Goal: Task Accomplishment & Management: Manage account settings

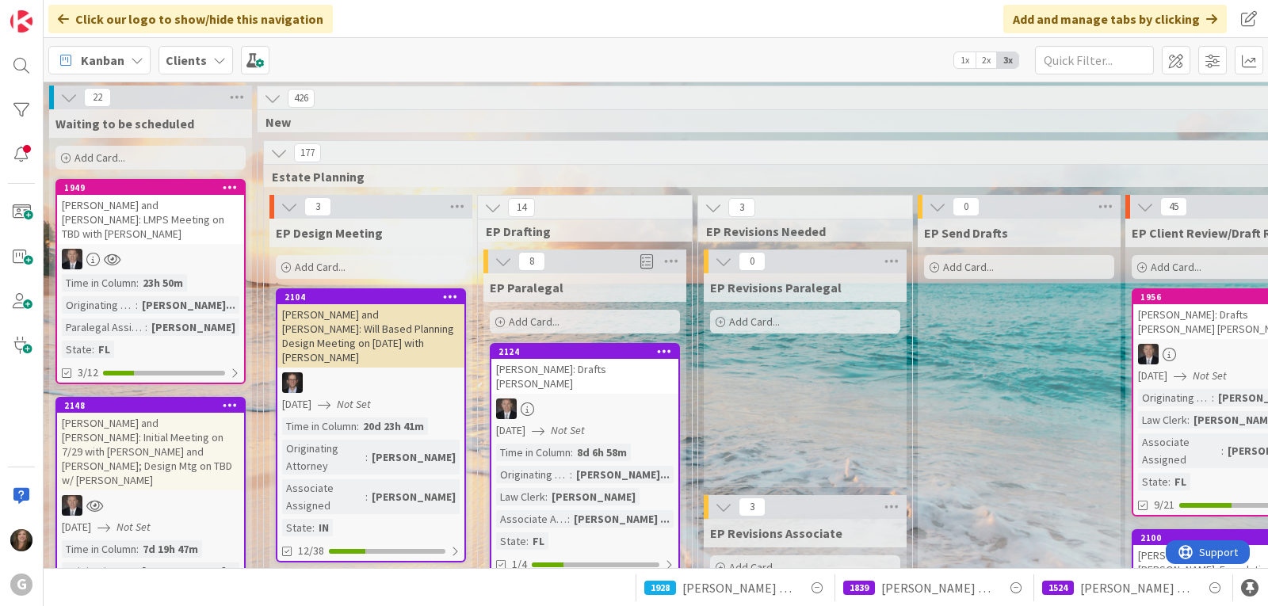
click at [207, 58] on div "Clients" at bounding box center [195, 60] width 74 height 29
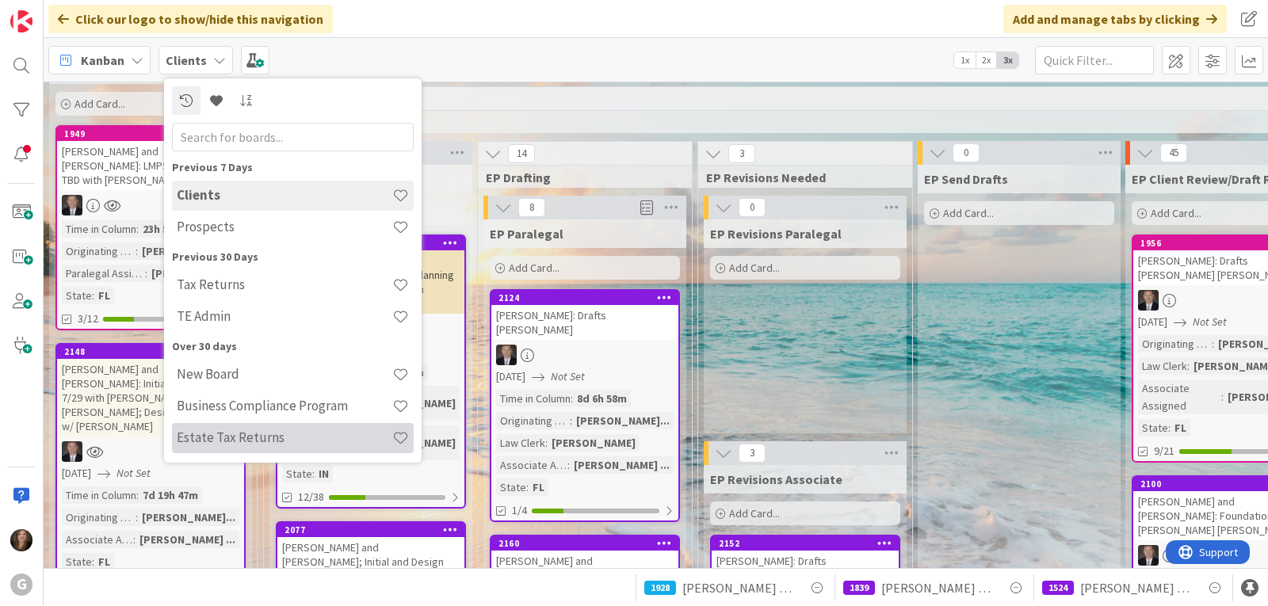
scroll to position [79, 0]
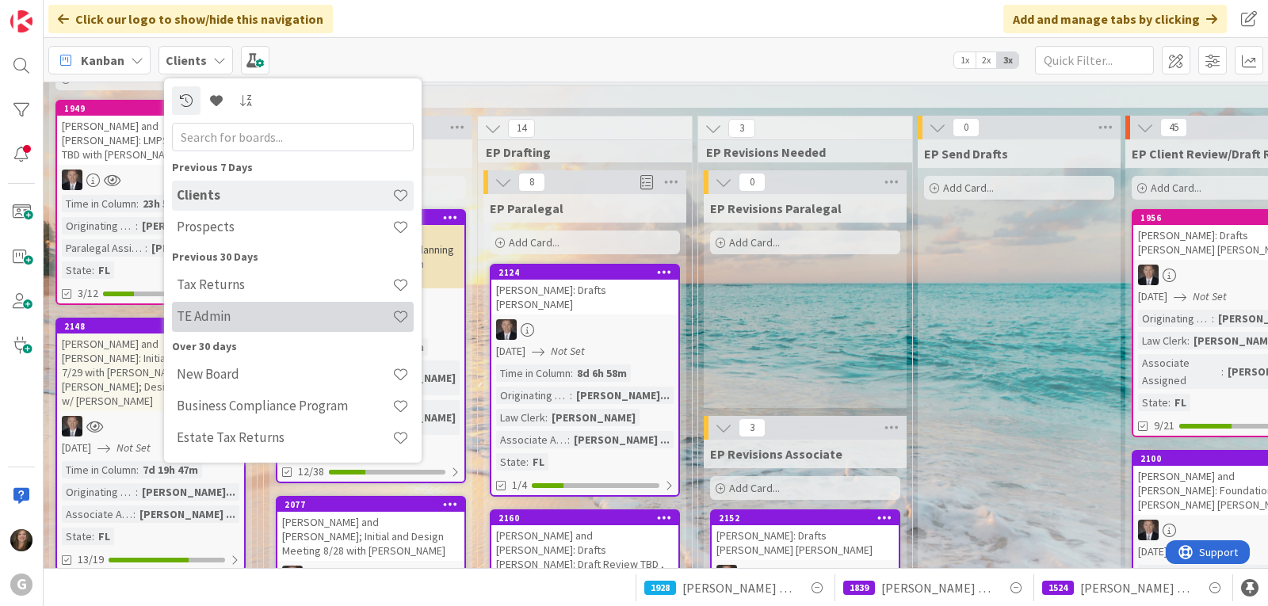
click at [201, 311] on h4 "TE Admin" at bounding box center [284, 316] width 215 height 16
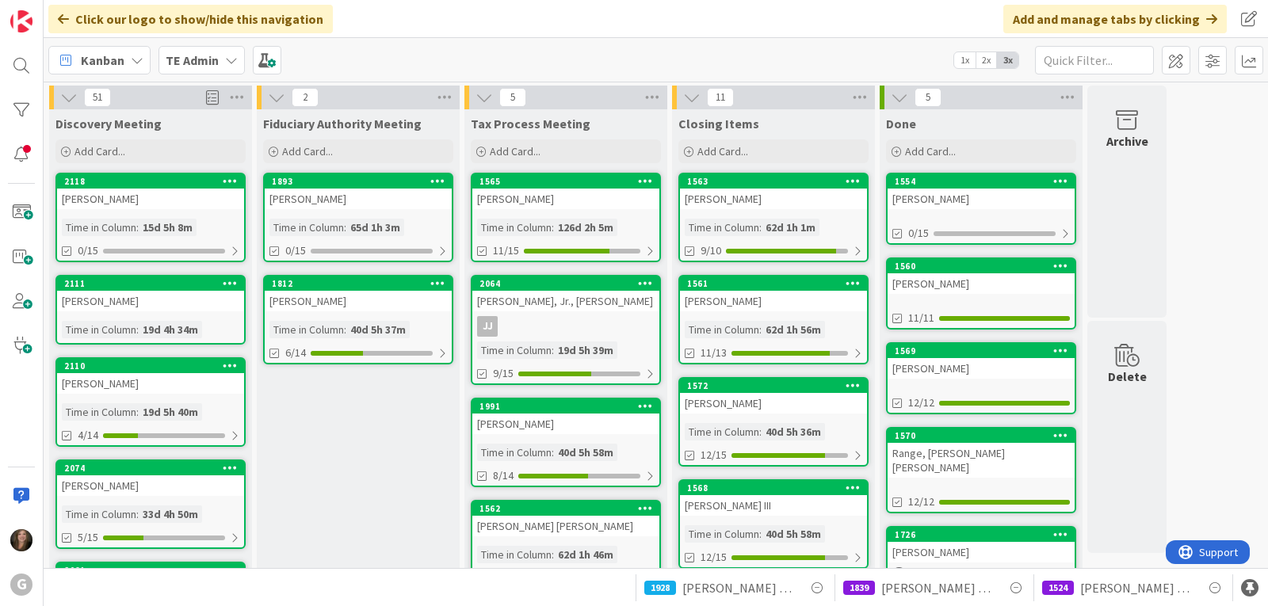
click at [222, 56] on div "TE Admin" at bounding box center [201, 60] width 86 height 29
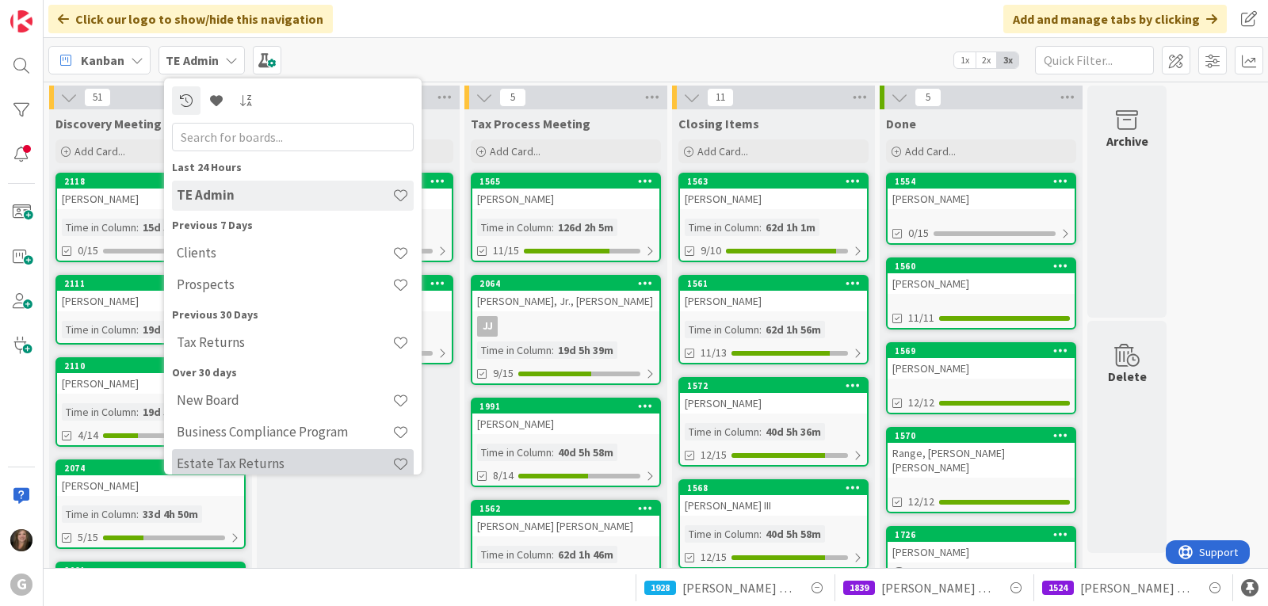
click at [232, 465] on h4 "Estate Tax Returns" at bounding box center [284, 464] width 215 height 16
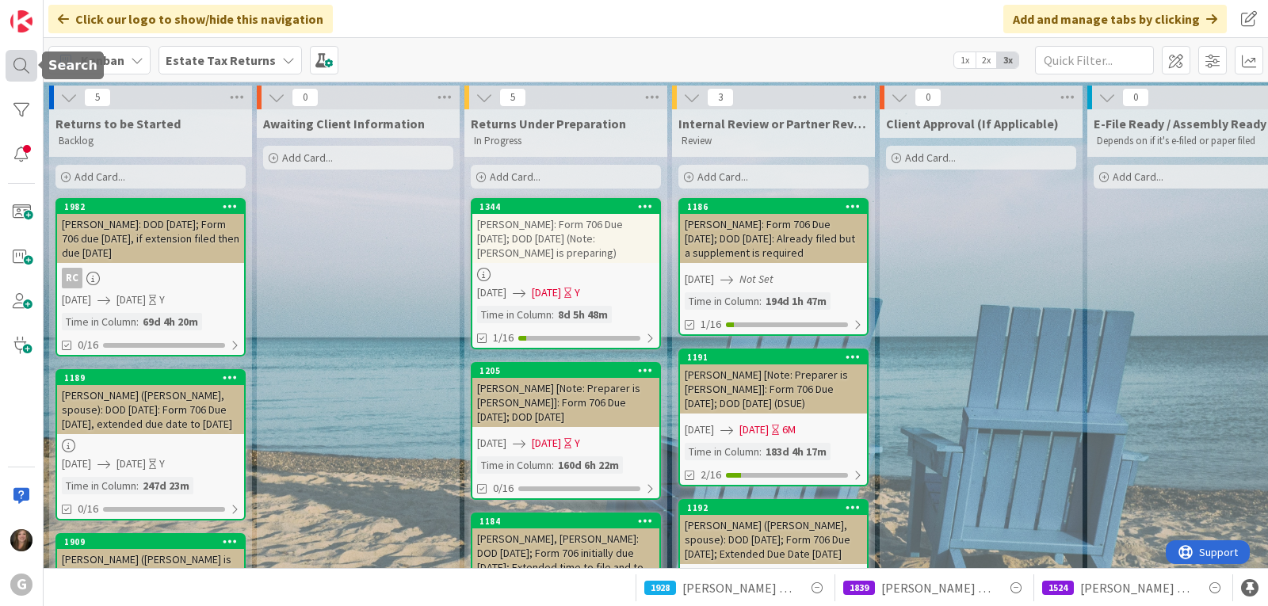
click at [18, 69] on div at bounding box center [22, 66] width 32 height 32
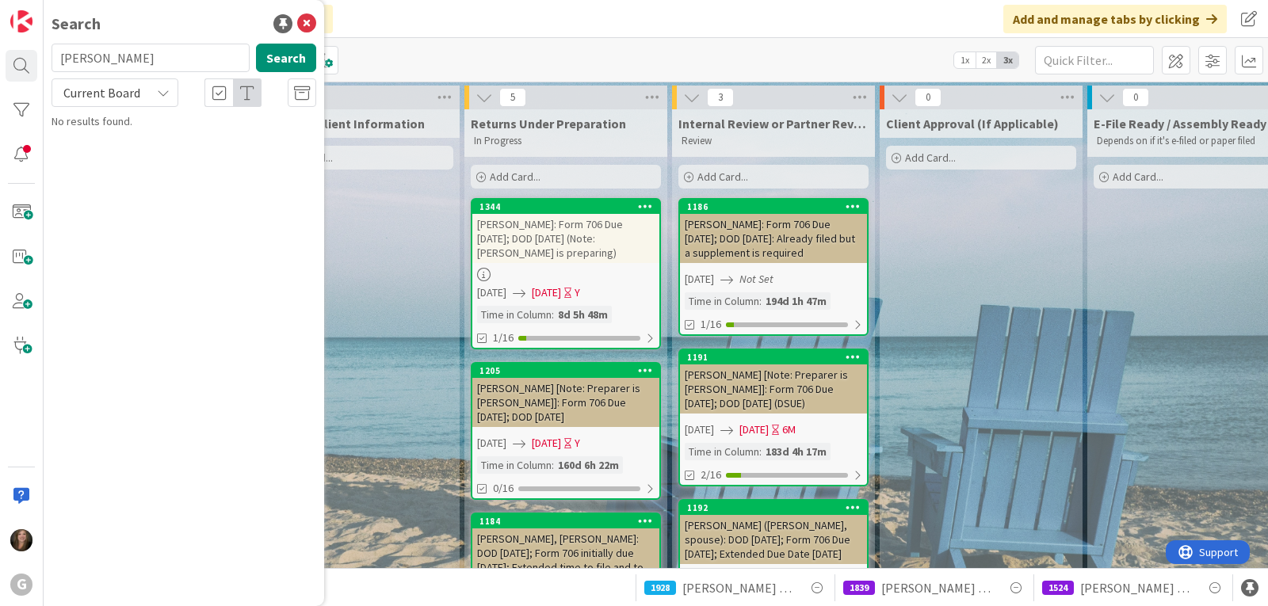
drag, startPoint x: 132, startPoint y: 61, endPoint x: 56, endPoint y: 59, distance: 75.3
click at [56, 59] on input "[PERSON_NAME]" at bounding box center [150, 58] width 198 height 29
type input "[PERSON_NAME]"
click at [490, 39] on div "Kanban Estate Tax Returns 1x 2x 3x" at bounding box center [656, 60] width 1224 height 44
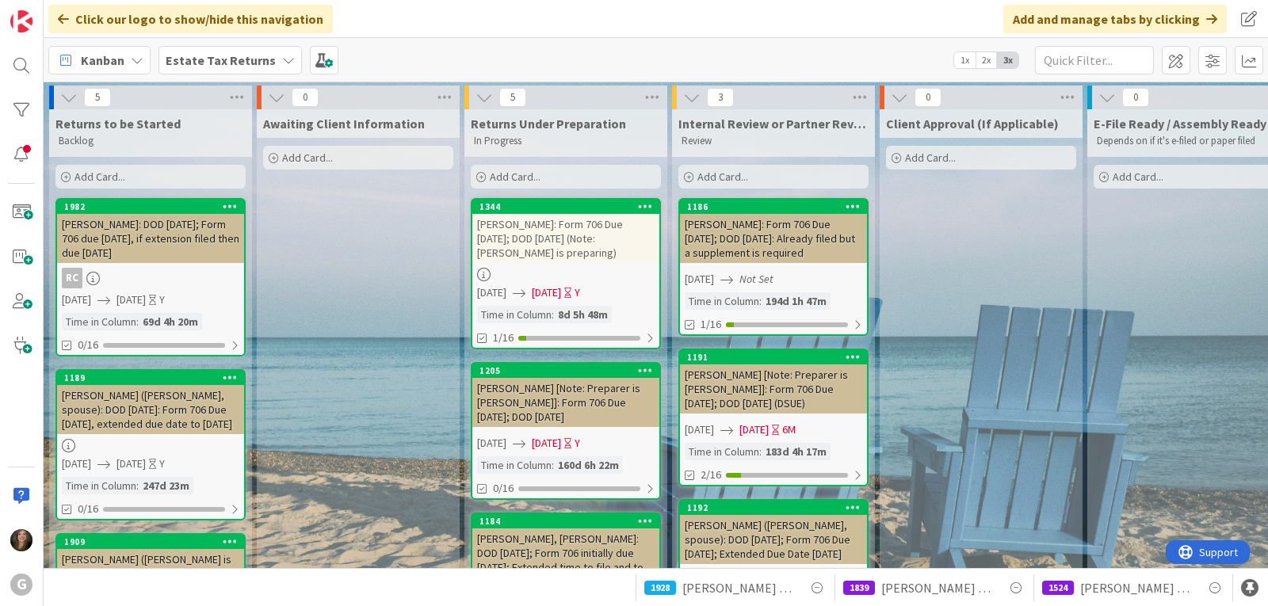
click at [282, 55] on icon at bounding box center [288, 60] width 13 height 13
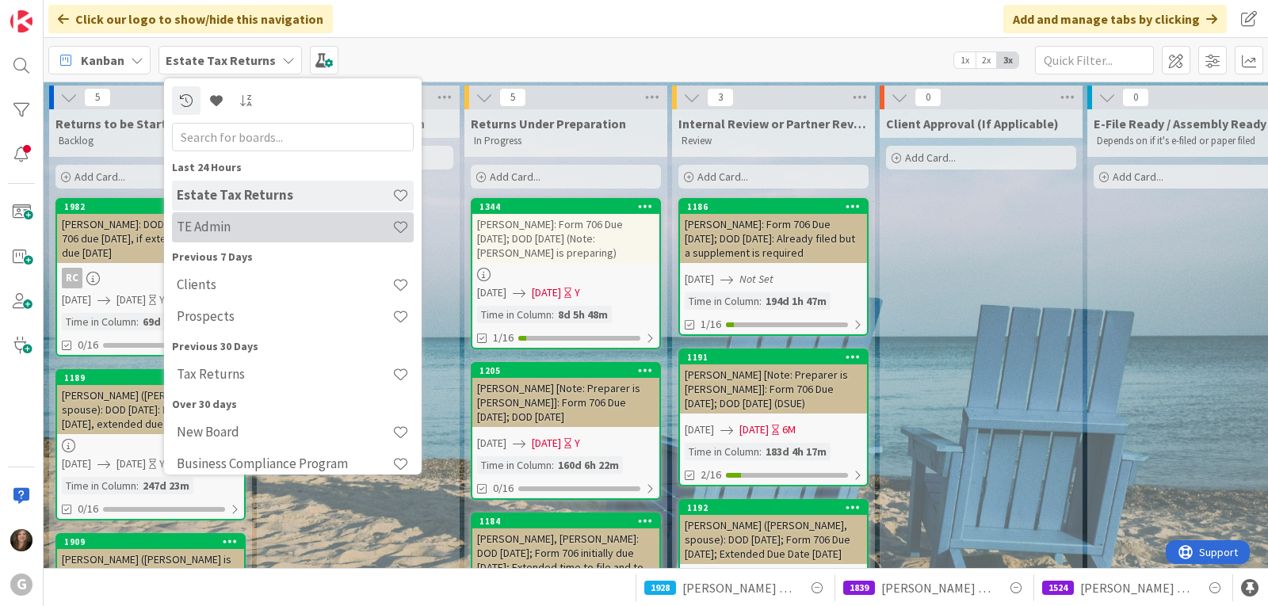
click at [227, 225] on h4 "TE Admin" at bounding box center [284, 227] width 215 height 16
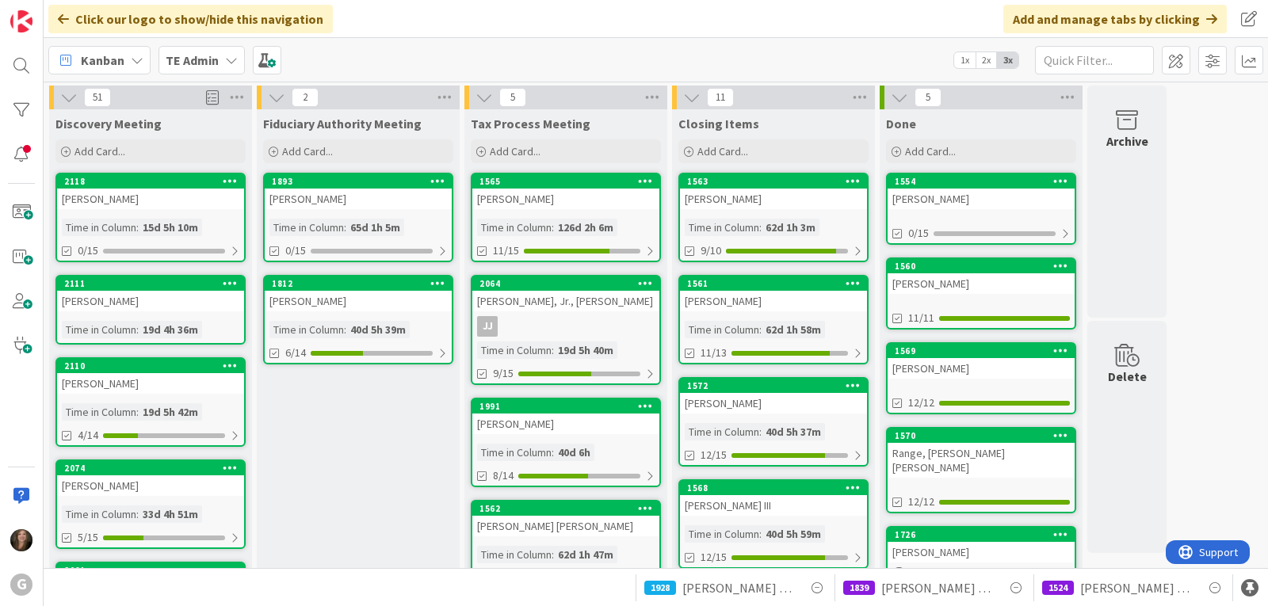
click at [154, 232] on div "15d 5h 10m" at bounding box center [170, 227] width 63 height 17
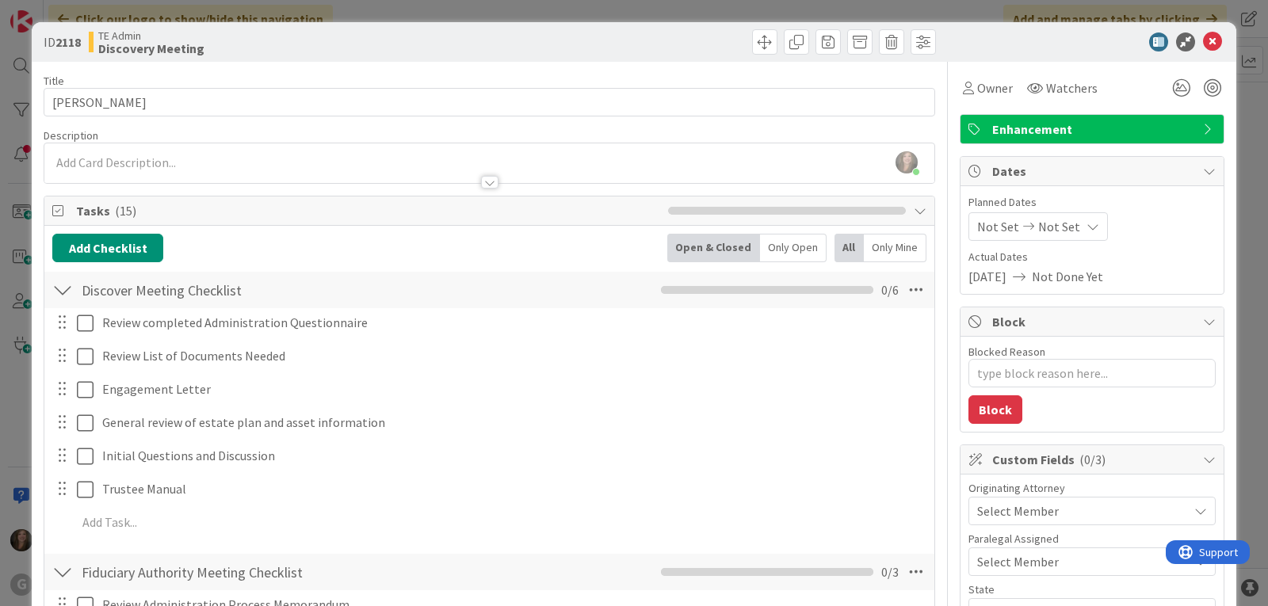
click at [1038, 506] on span "Select Member" at bounding box center [1018, 510] width 82 height 19
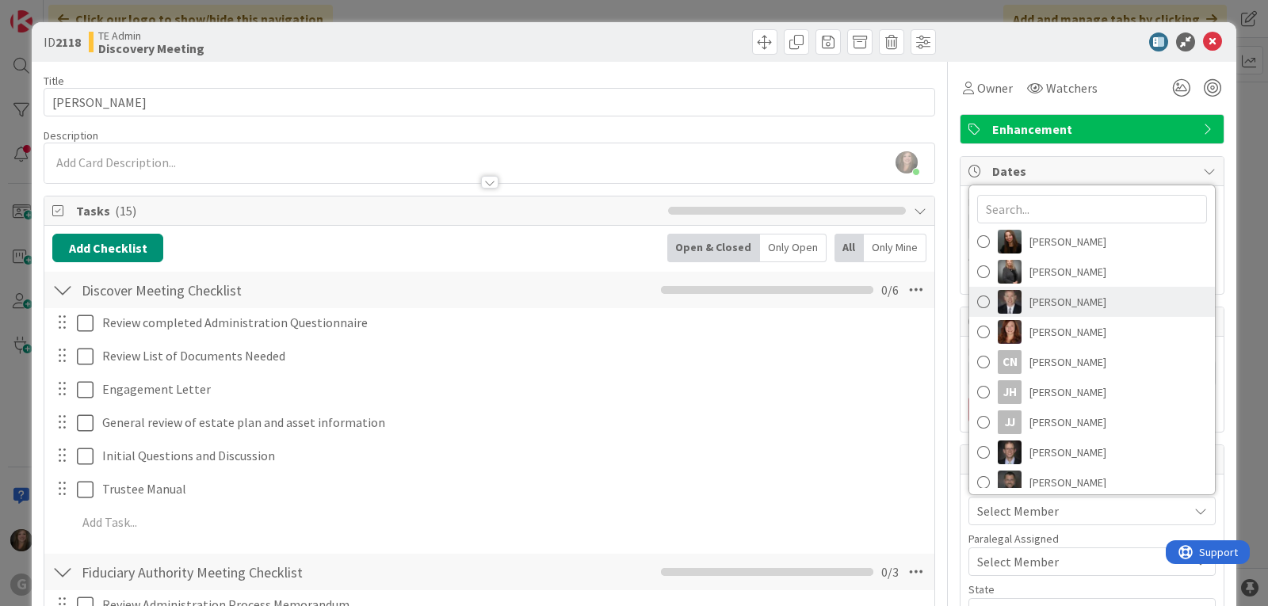
click at [1066, 299] on span "[PERSON_NAME]" at bounding box center [1067, 302] width 77 height 24
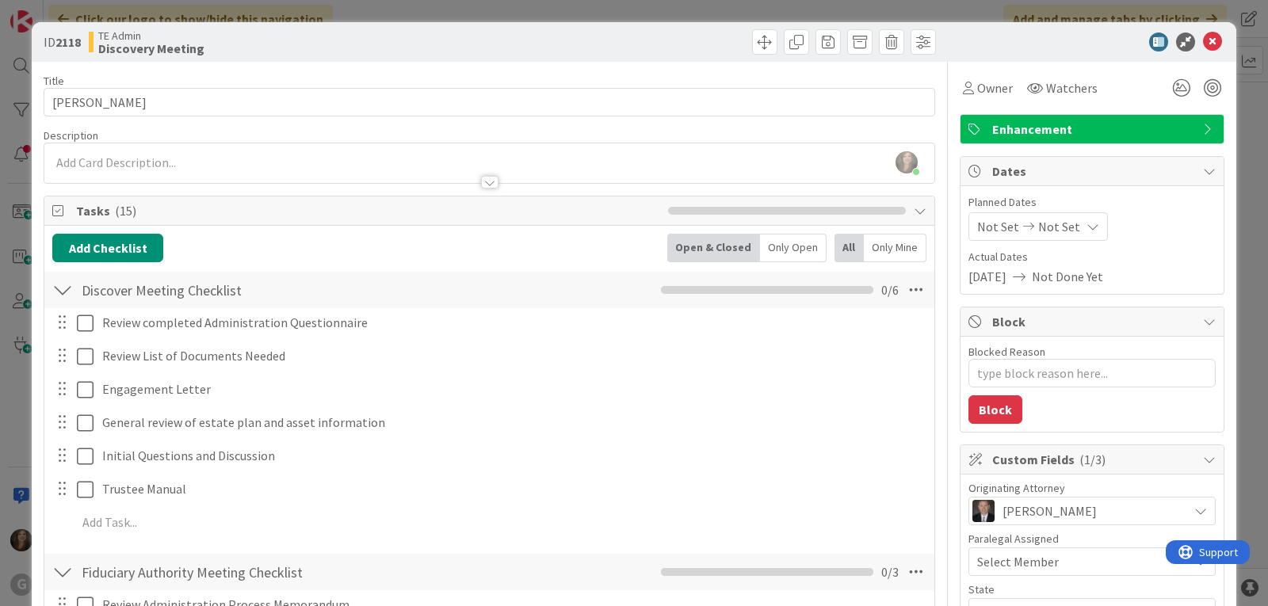
click at [1181, 238] on div "Not Set Not Set" at bounding box center [1091, 226] width 247 height 29
click at [1203, 40] on icon at bounding box center [1212, 41] width 19 height 19
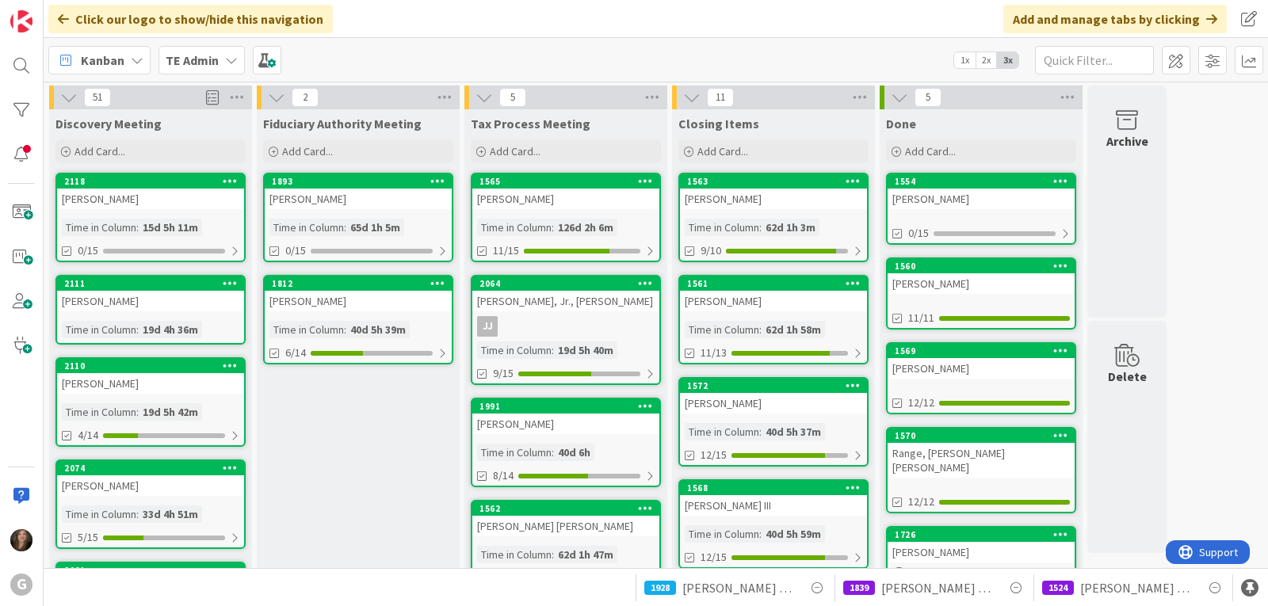
click at [223, 210] on link "2118 [PERSON_NAME] Time in [GEOGRAPHIC_DATA] : 15d 5h 11m 0/15" at bounding box center [150, 218] width 190 height 90
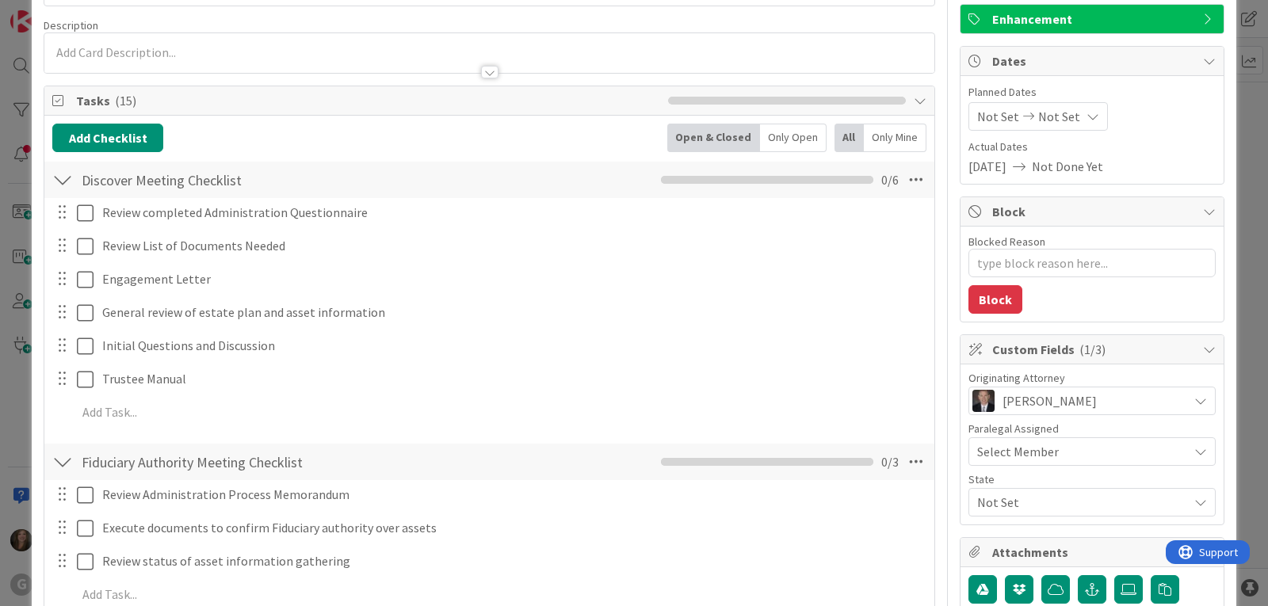
scroll to position [158, 0]
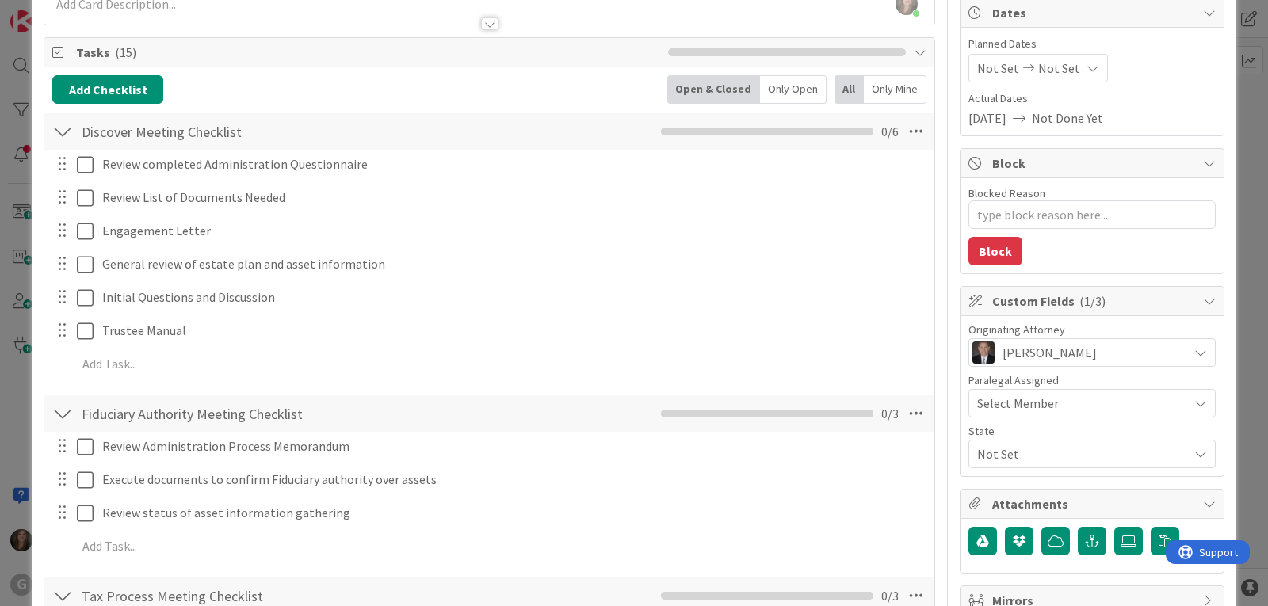
click at [1015, 451] on span "Not Set" at bounding box center [1082, 453] width 211 height 19
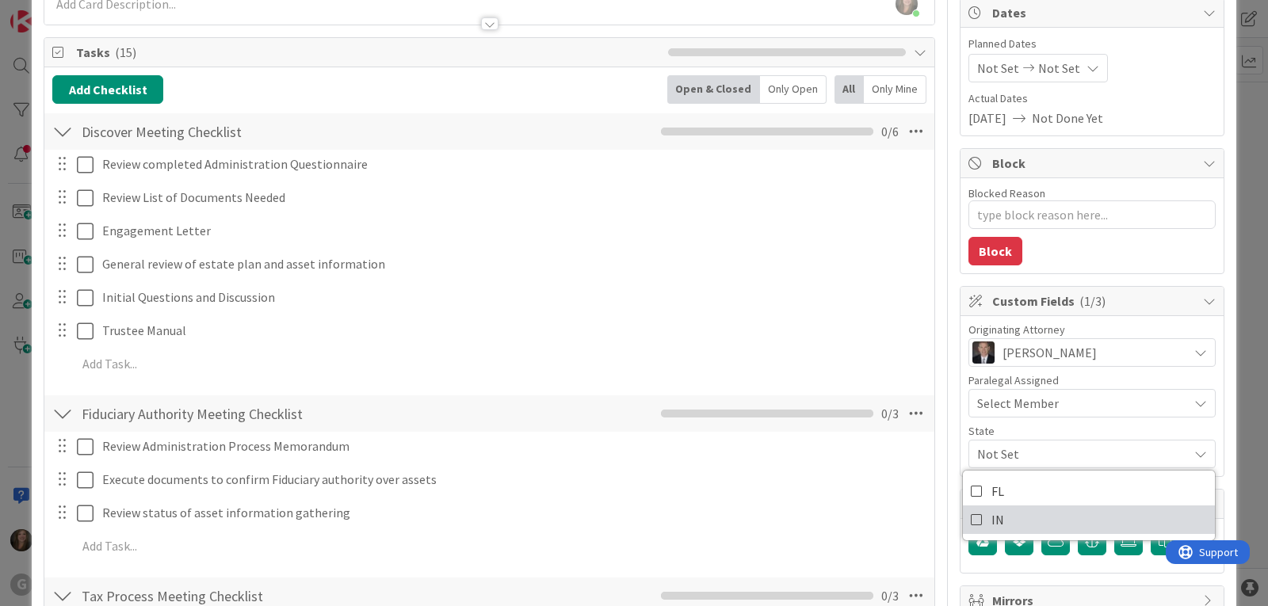
click at [1008, 523] on link "IN" at bounding box center [1089, 519] width 252 height 29
type textarea "x"
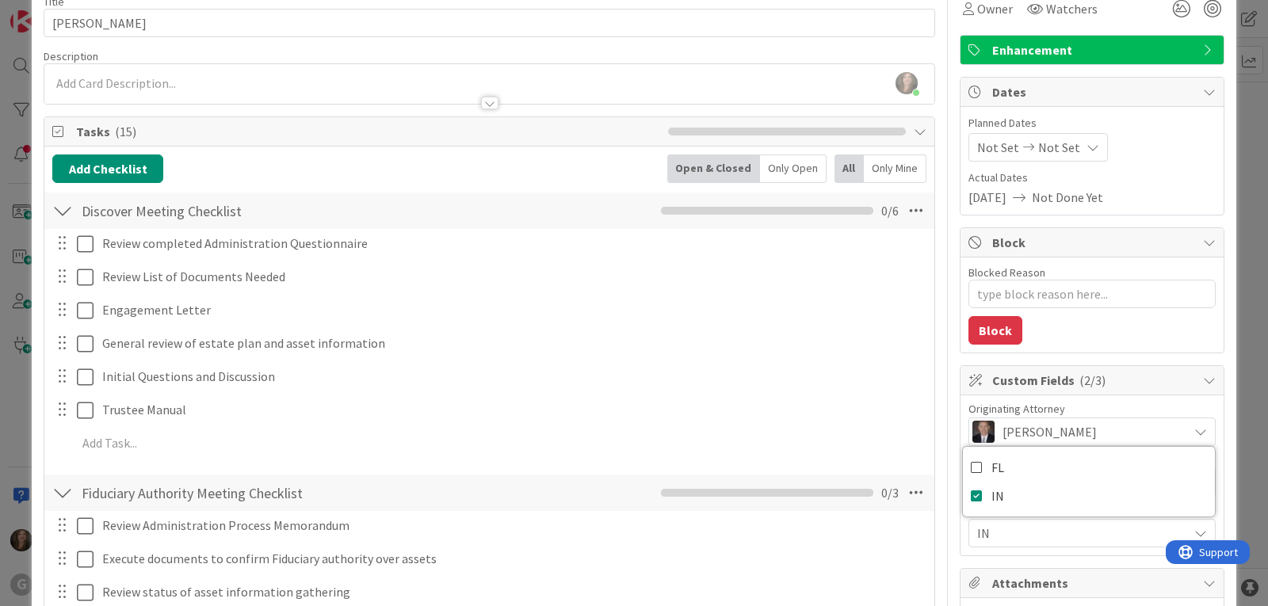
scroll to position [0, 0]
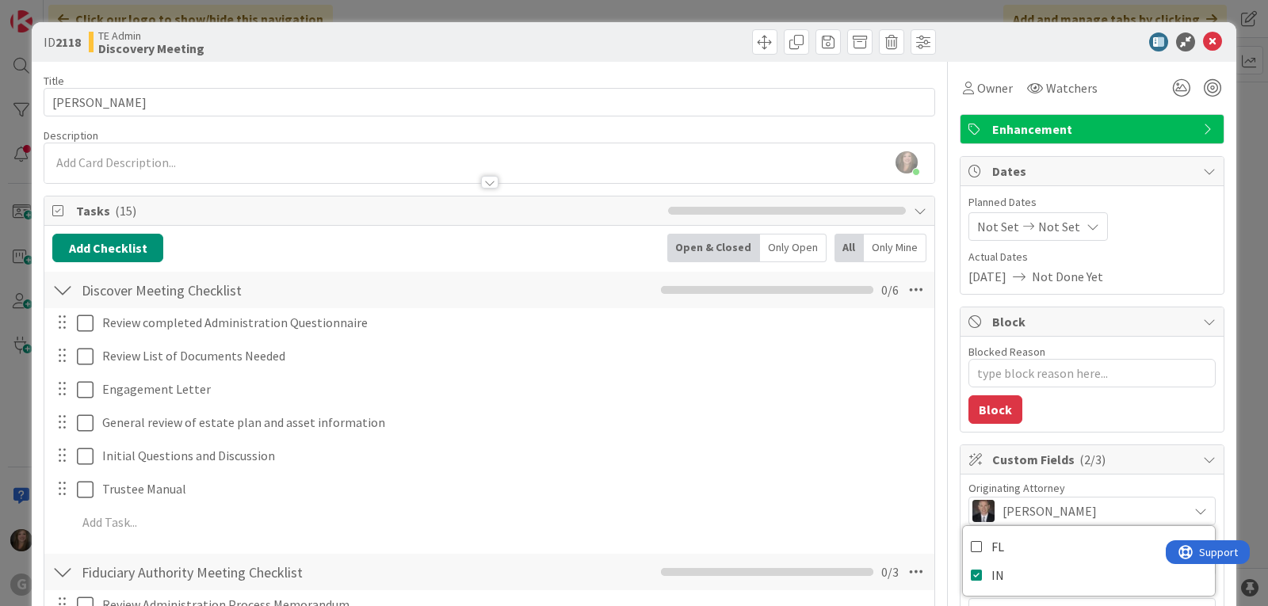
click at [1161, 186] on div "Planned Dates Not Set Not Set Actual Dates [DATE] Not Done Yet" at bounding box center [1091, 240] width 263 height 108
click at [1203, 36] on icon at bounding box center [1212, 41] width 19 height 19
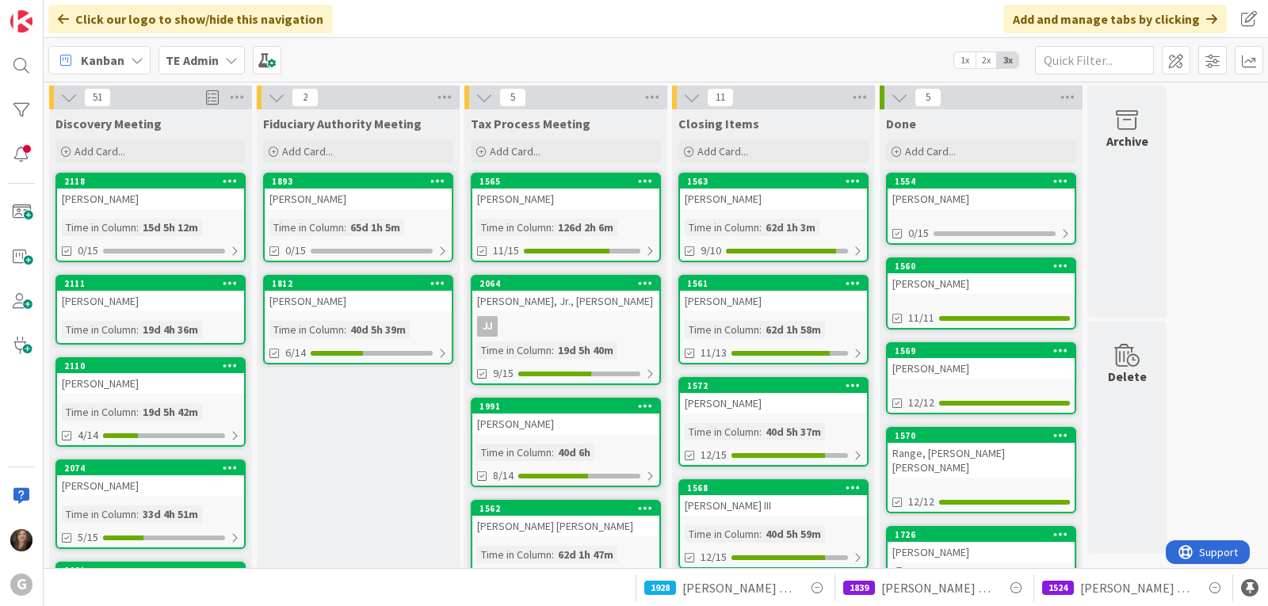
click at [226, 59] on icon at bounding box center [231, 60] width 13 height 13
